Goal: Transaction & Acquisition: Purchase product/service

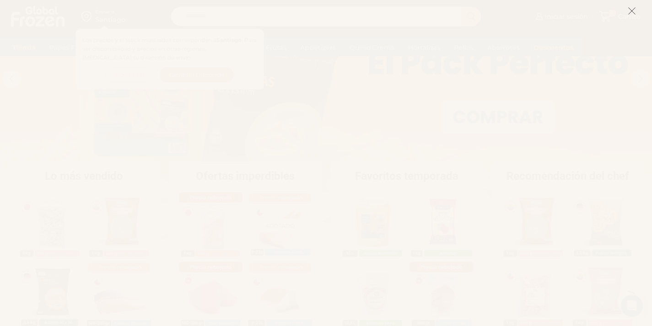
scroll to position [183, 0]
click at [630, 9] on icon at bounding box center [632, 11] width 8 height 8
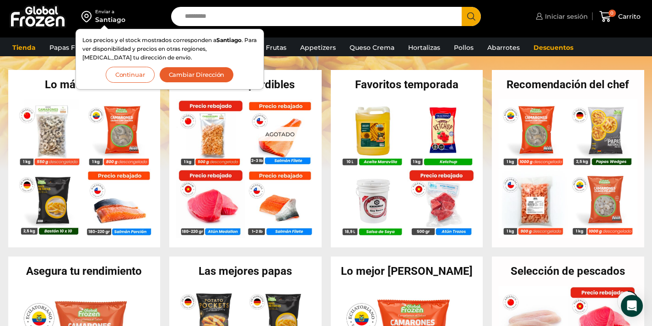
click at [571, 19] on span "Iniciar sesión" at bounding box center [565, 16] width 45 height 9
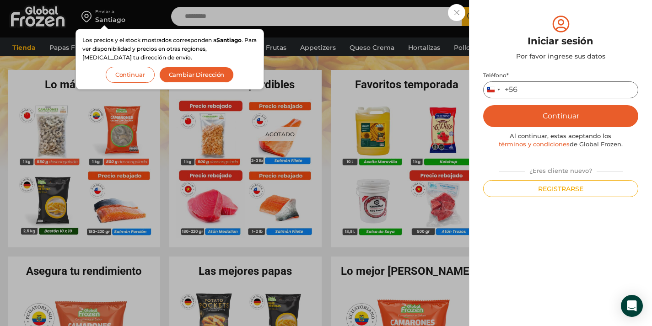
click at [545, 91] on input "Teléfono *" at bounding box center [560, 89] width 155 height 17
click at [560, 177] on div "Teléfono * Chile +56 +56 Argentina +54 Chile +56 Continuar Al continuar, estas …" at bounding box center [560, 134] width 155 height 125
click at [560, 180] on div "Teléfono * Chile +56 +56 Argentina +54 Chile +56 Continuar Al continuar, estas …" at bounding box center [560, 134] width 155 height 125
click at [562, 185] on button "Registrarse" at bounding box center [560, 188] width 155 height 17
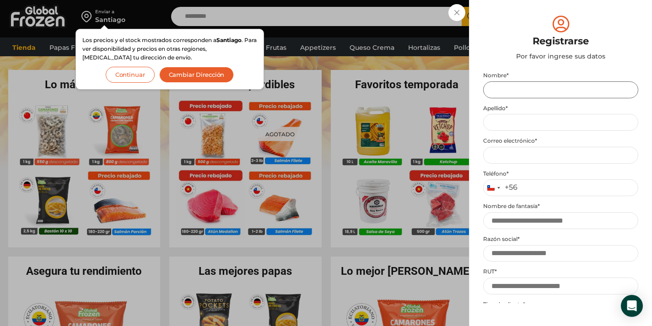
click at [556, 84] on input "Nombre *" at bounding box center [560, 89] width 155 height 17
type input "*"
type input "*******"
type input "**********"
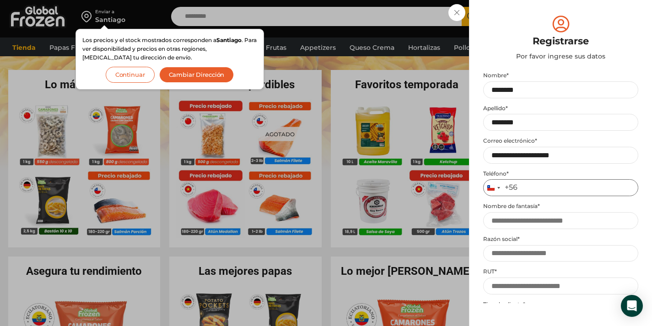
click at [547, 194] on input "Teléfono *" at bounding box center [560, 187] width 155 height 17
type input "*********"
click at [542, 227] on input "Nombre de fantasía *" at bounding box center [560, 220] width 155 height 17
type input "******"
type input "**********"
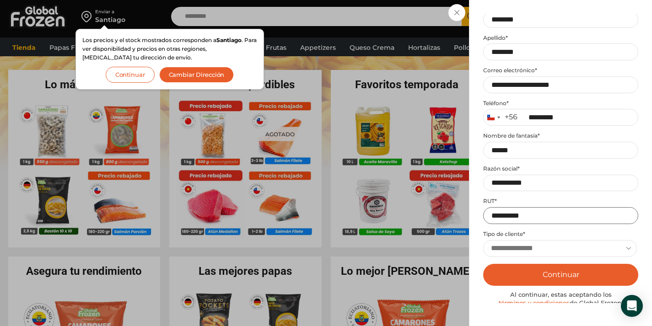
scroll to position [92, 0]
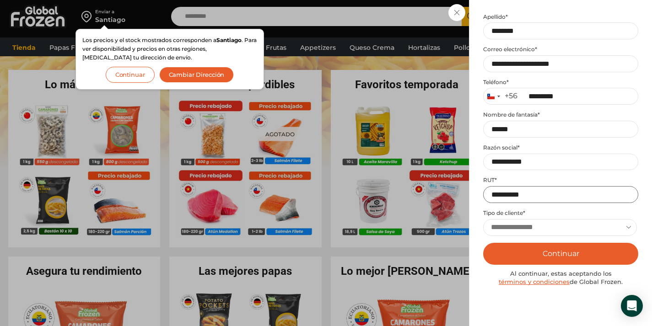
type input "**********"
drag, startPoint x: 550, startPoint y: 219, endPoint x: 551, endPoint y: 225, distance: 6.0
click at [550, 219] on select "**********" at bounding box center [560, 227] width 154 height 17
select select "******"
click at [483, 219] on select "**********" at bounding box center [560, 227] width 154 height 17
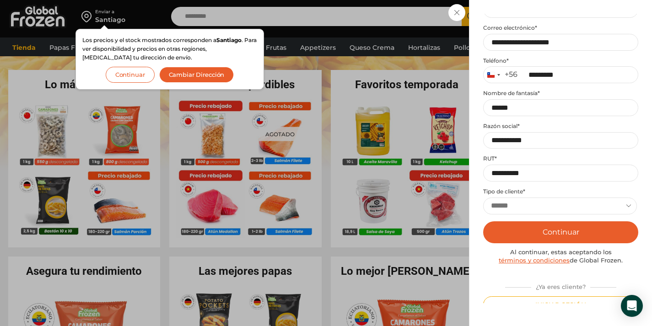
scroll to position [123, 0]
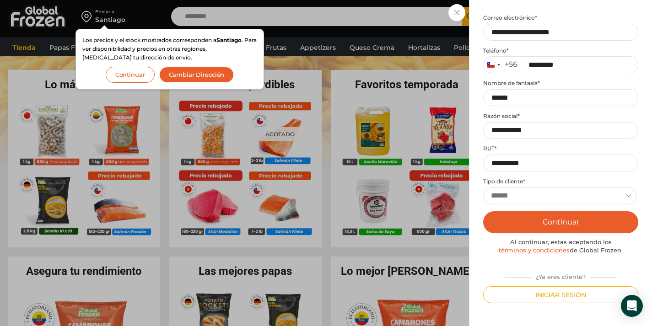
click at [559, 223] on button "Continuar" at bounding box center [560, 222] width 155 height 22
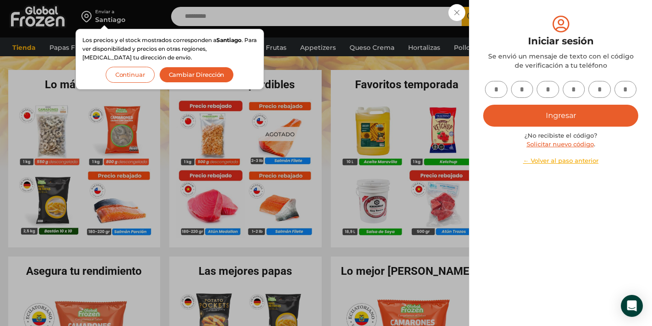
scroll to position [0, 0]
click at [492, 86] on input "text" at bounding box center [496, 89] width 22 height 17
type input "*"
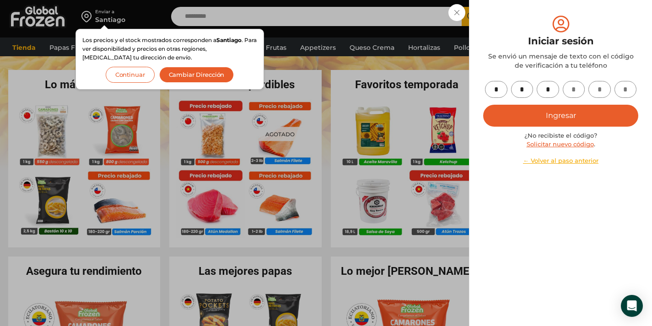
type input "*"
click at [585, 117] on button "Ingresar" at bounding box center [560, 116] width 155 height 22
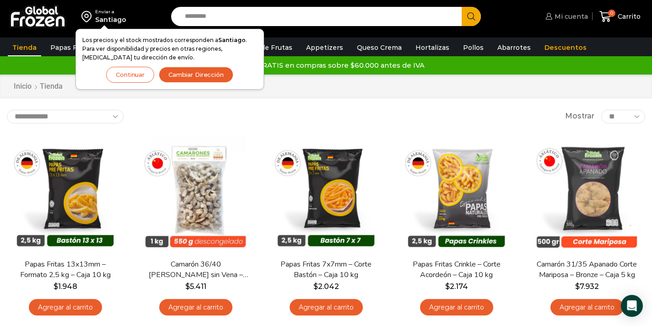
click at [569, 15] on span "Mi cuenta" at bounding box center [571, 16] width 36 height 9
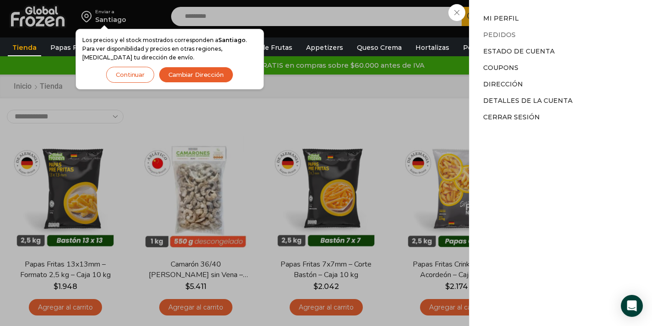
drag, startPoint x: 508, startPoint y: 29, endPoint x: 507, endPoint y: 33, distance: 4.6
click at [507, 33] on li "Pedidos" at bounding box center [560, 35] width 155 height 16
click at [507, 33] on link "Pedidos" at bounding box center [499, 35] width 33 height 8
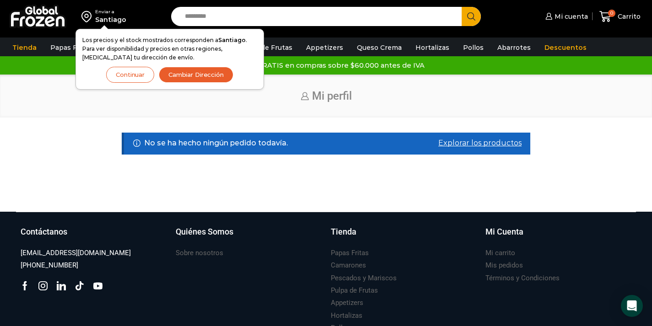
click at [185, 75] on button "Cambiar Dirección" at bounding box center [196, 75] width 75 height 16
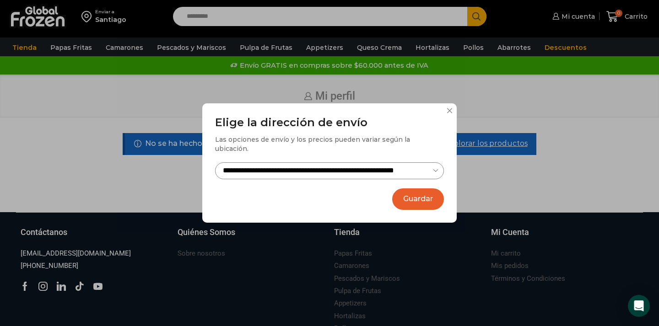
click at [420, 195] on button "Guardar" at bounding box center [418, 200] width 52 height 22
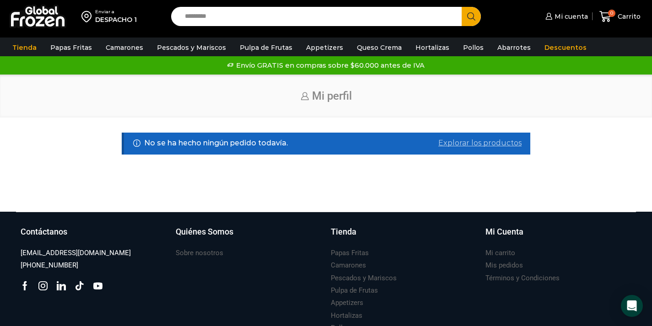
click at [466, 144] on link "Explorar los productos" at bounding box center [480, 143] width 83 height 11
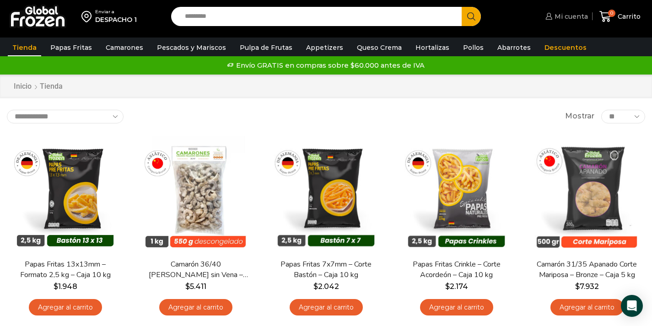
click at [580, 19] on span "Mi cuenta" at bounding box center [571, 16] width 36 height 9
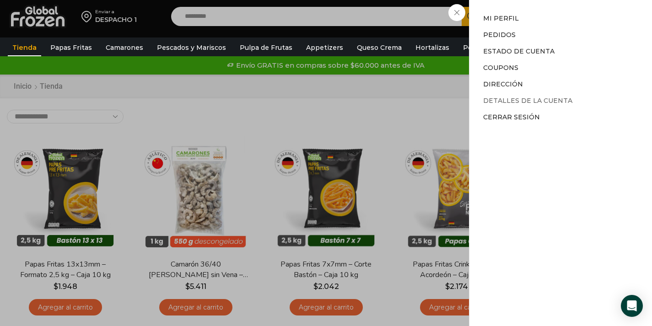
click at [517, 103] on link "Detalles de la cuenta" at bounding box center [527, 101] width 89 height 8
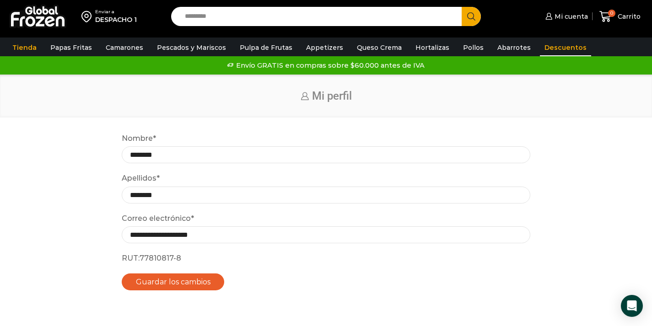
click at [546, 48] on link "Descuentos" at bounding box center [565, 47] width 51 height 17
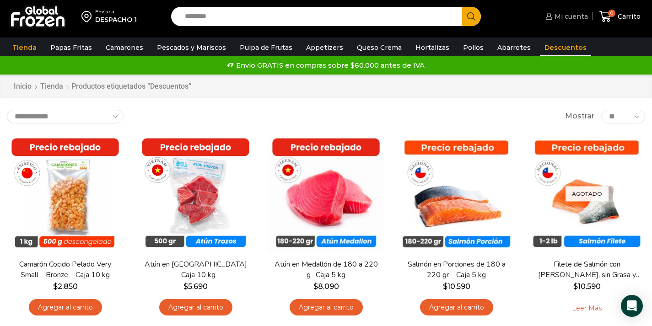
click at [573, 20] on span "Mi cuenta" at bounding box center [571, 16] width 36 height 9
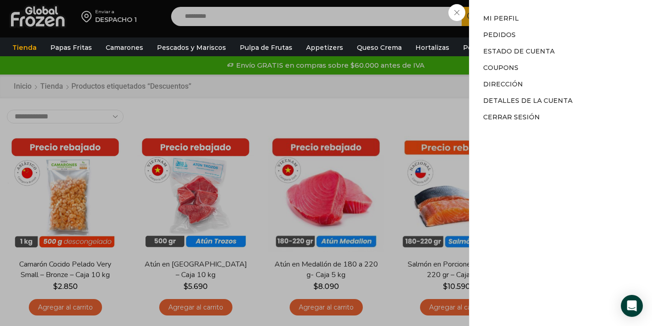
click at [501, 22] on li "Mi perfil" at bounding box center [560, 20] width 155 height 13
click at [501, 20] on link "Mi perfil" at bounding box center [501, 18] width 36 height 8
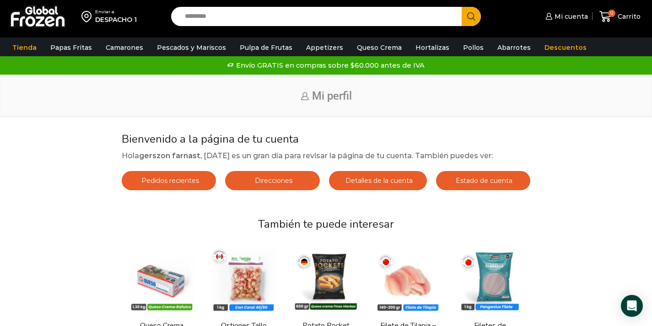
click at [171, 188] on link "Pedidos recientes" at bounding box center [169, 180] width 95 height 19
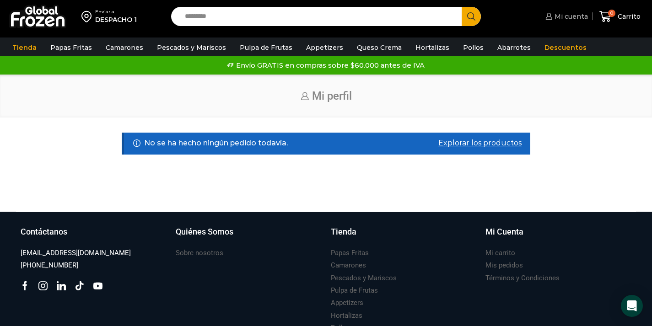
click at [570, 9] on link "Mi cuenta" at bounding box center [565, 16] width 45 height 18
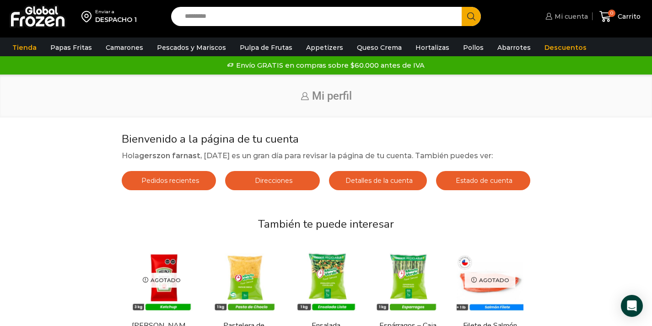
click at [569, 25] on link "Mi cuenta" at bounding box center [565, 16] width 45 height 18
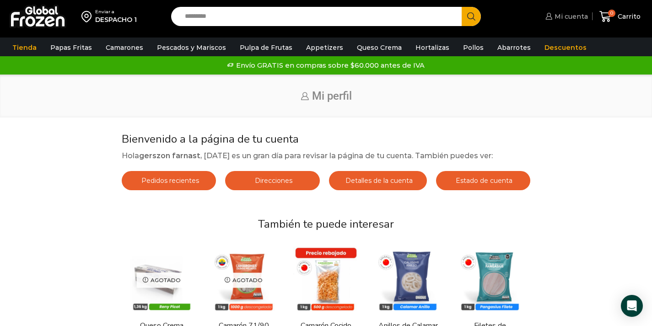
click at [578, 13] on span "Mi cuenta" at bounding box center [571, 16] width 36 height 9
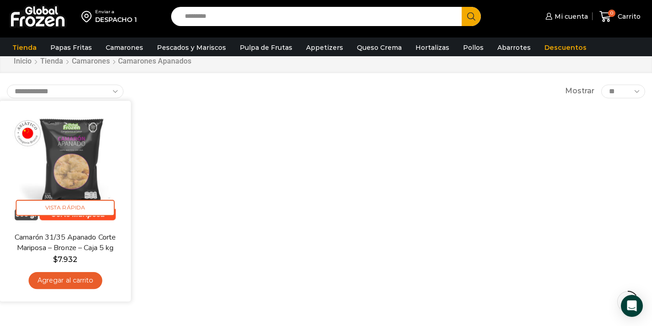
scroll to position [46, 0]
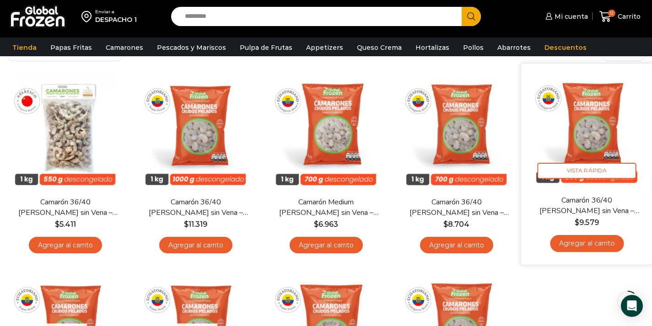
scroll to position [46, 0]
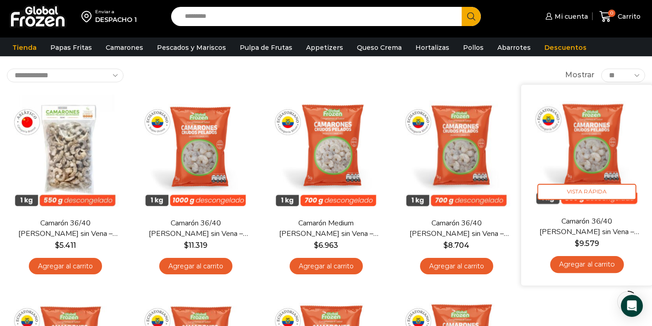
click at [574, 262] on link "Agregar al carrito" at bounding box center [587, 264] width 74 height 17
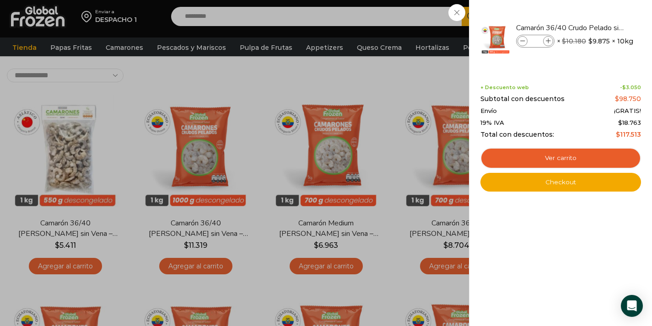
click at [597, 27] on div "1 Carrito 1 1 Shopping Cart *" at bounding box center [620, 17] width 46 height 22
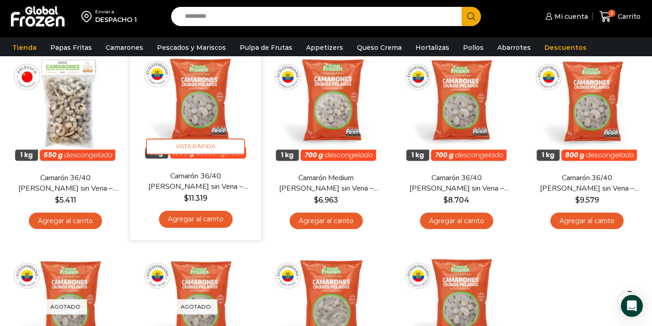
scroll to position [92, 0]
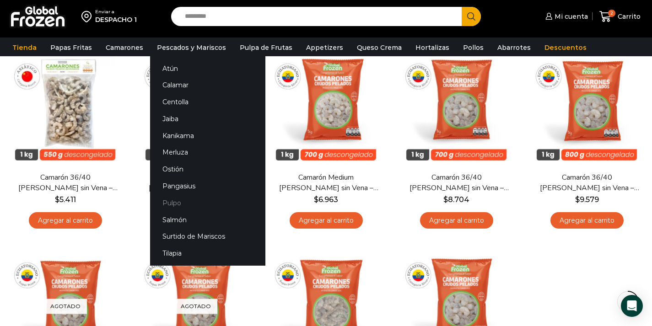
click at [194, 203] on link "Pulpo" at bounding box center [207, 203] width 115 height 17
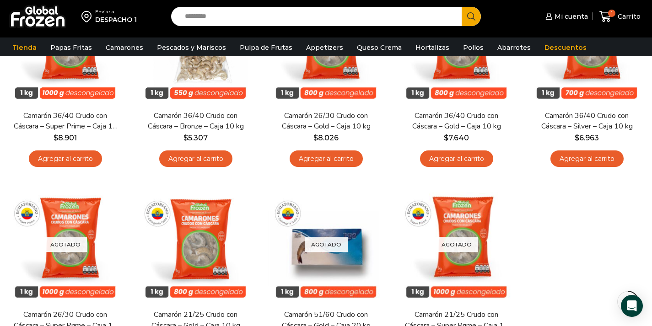
scroll to position [137, 0]
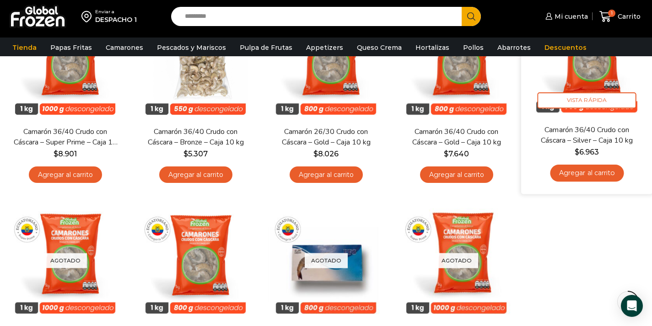
click at [599, 168] on link "Agregar al carrito" at bounding box center [587, 173] width 74 height 17
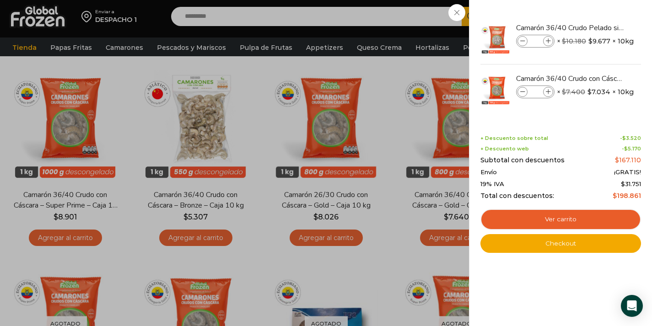
scroll to position [46, 0]
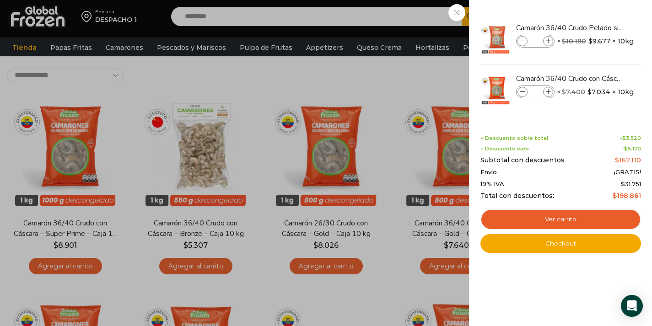
click at [597, 27] on div "2 Carrito 2 2 Shopping Cart *" at bounding box center [620, 17] width 46 height 22
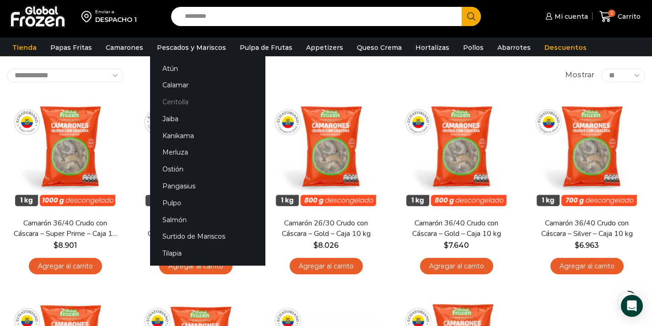
click at [186, 105] on link "Centolla" at bounding box center [207, 102] width 115 height 17
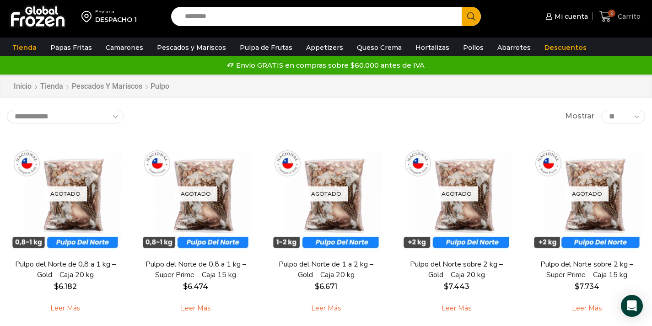
click at [612, 19] on icon at bounding box center [606, 17] width 12 height 12
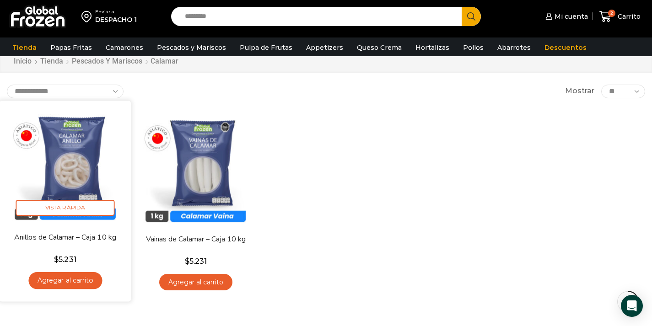
scroll to position [46, 0]
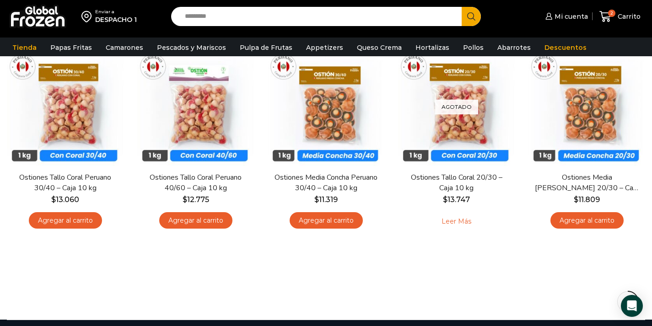
scroll to position [46, 0]
